Goal: Navigation & Orientation: Find specific page/section

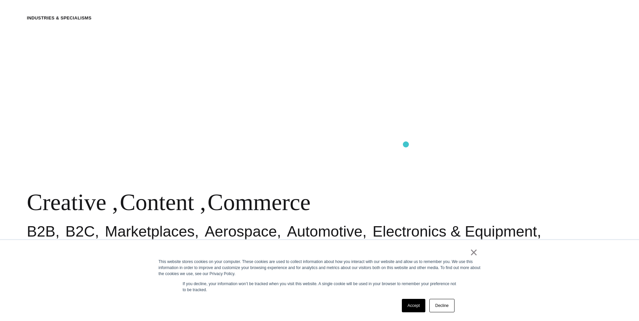
scroll to position [138, 0]
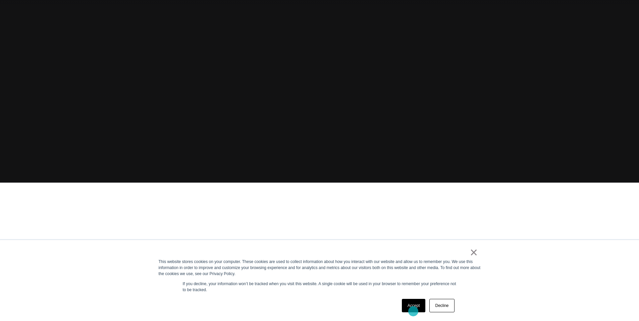
click at [413, 311] on link "Accept" at bounding box center [414, 305] width 24 height 13
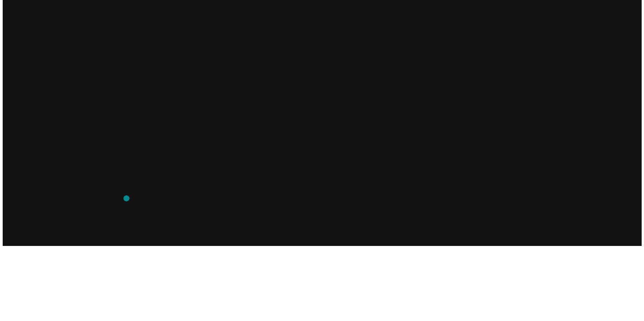
scroll to position [0, 0]
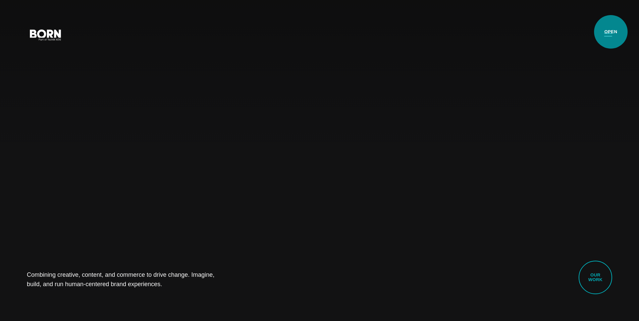
click at [610, 32] on button "Primary Menu" at bounding box center [608, 34] width 16 height 14
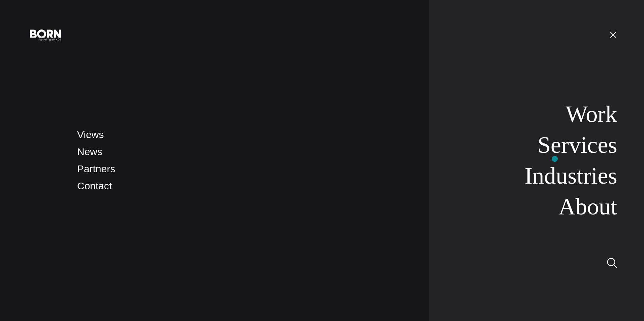
click at [567, 148] on link "Services" at bounding box center [576, 145] width 79 height 26
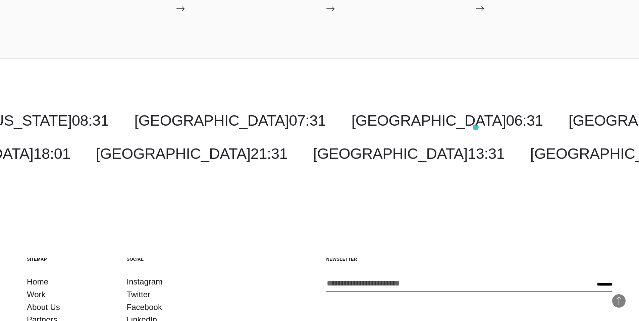
scroll to position [1411, 0]
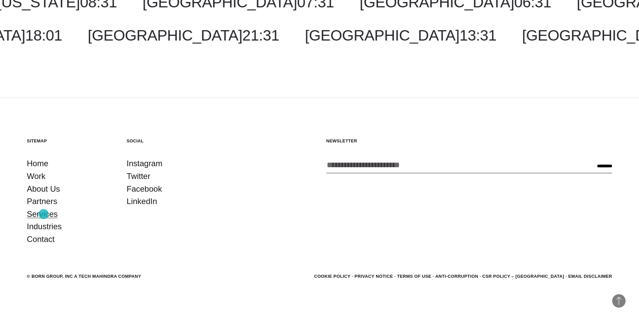
click at [44, 214] on link "Services" at bounding box center [42, 214] width 31 height 13
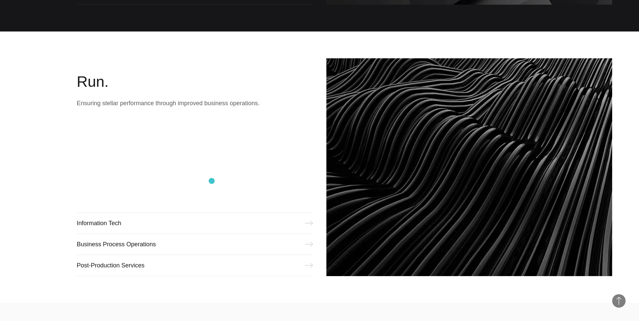
scroll to position [829, 0]
